Goal: Task Accomplishment & Management: Manage account settings

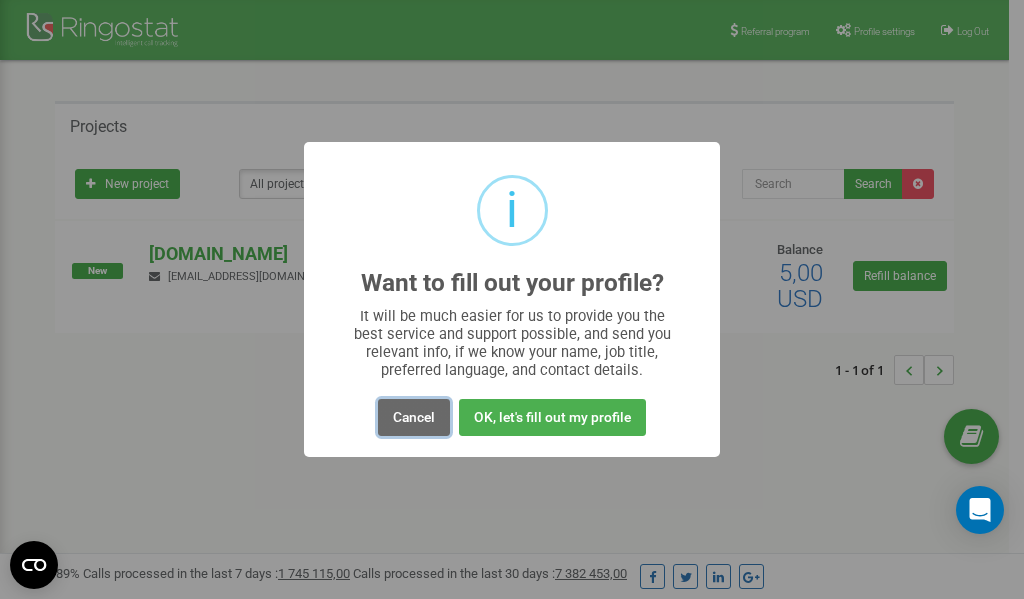
click at [419, 418] on button "Cancel" at bounding box center [414, 417] width 72 height 37
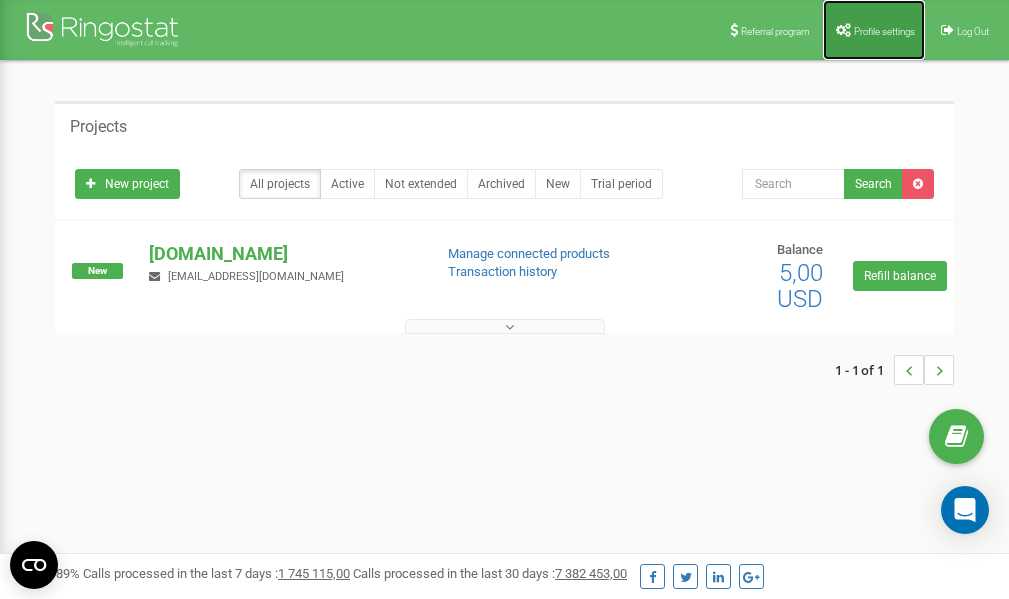
click at [878, 34] on span "Profile settings" at bounding box center [884, 31] width 61 height 11
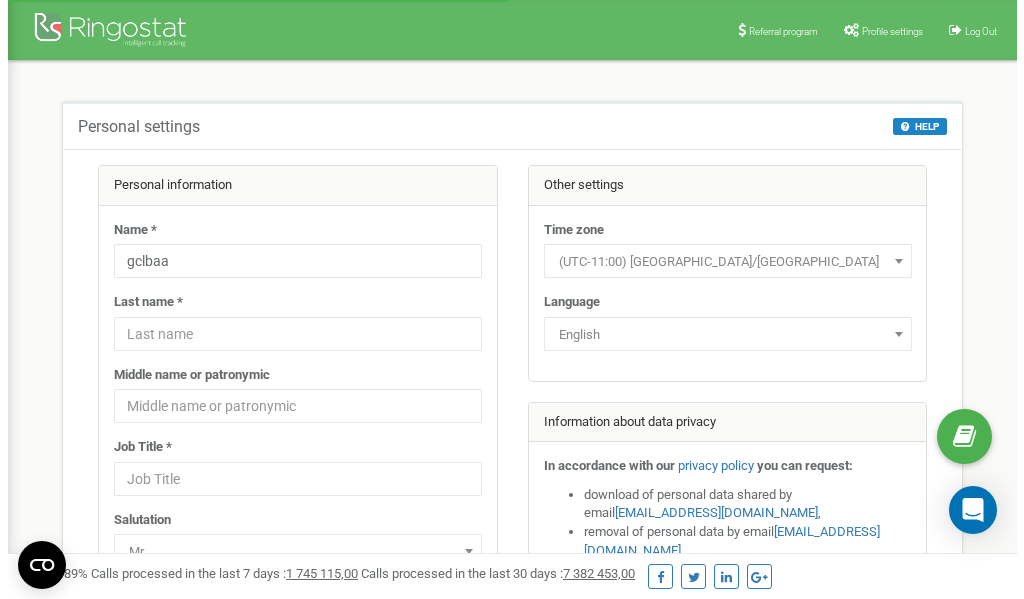
scroll to position [100, 0]
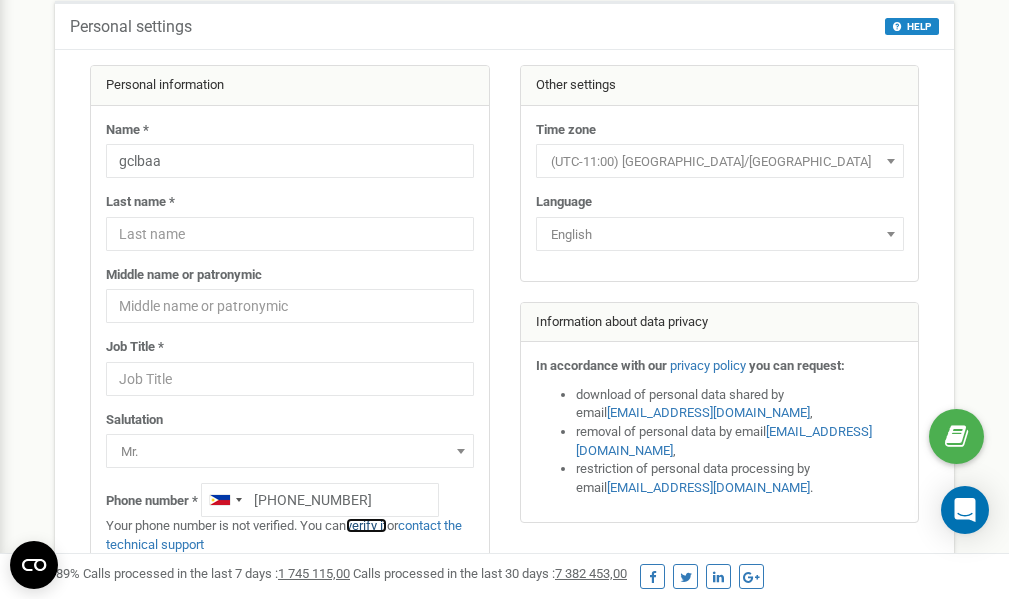
click at [381, 527] on link "verify it" at bounding box center [366, 525] width 41 height 15
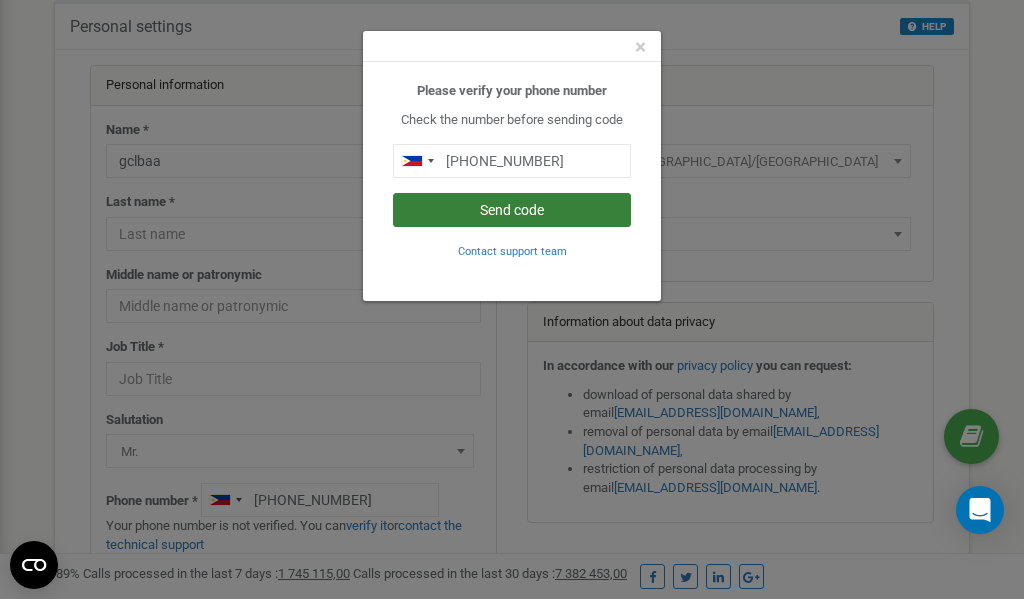
click at [528, 207] on button "Send code" at bounding box center [512, 210] width 238 height 34
